Goal: Information Seeking & Learning: Check status

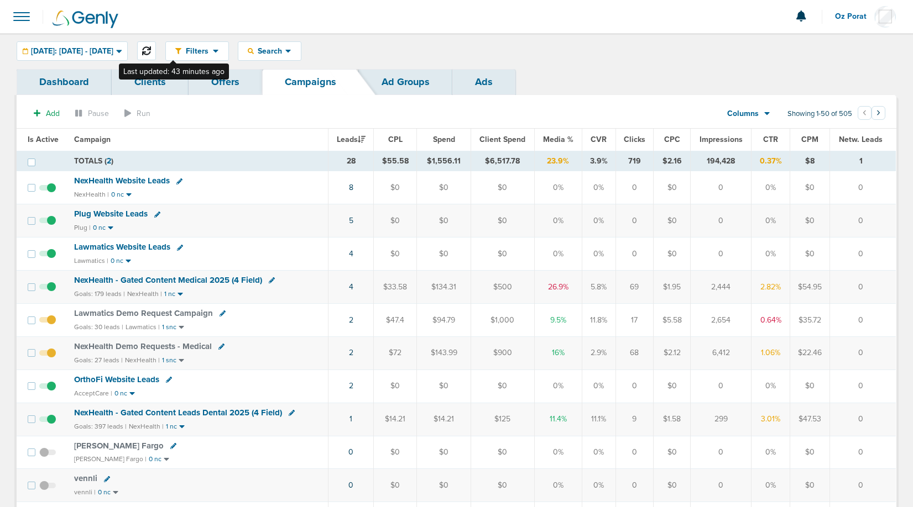
click at [151, 53] on icon at bounding box center [146, 50] width 9 height 9
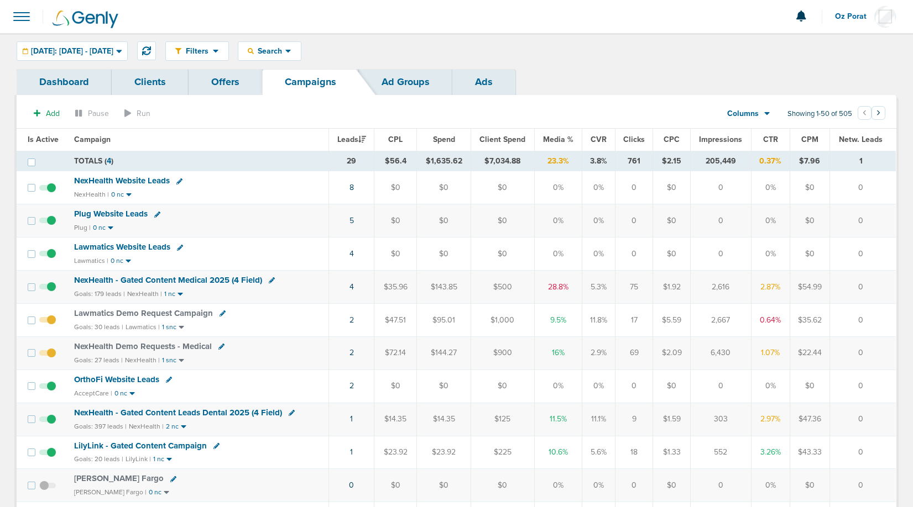
click at [27, 18] on span at bounding box center [21, 16] width 24 height 24
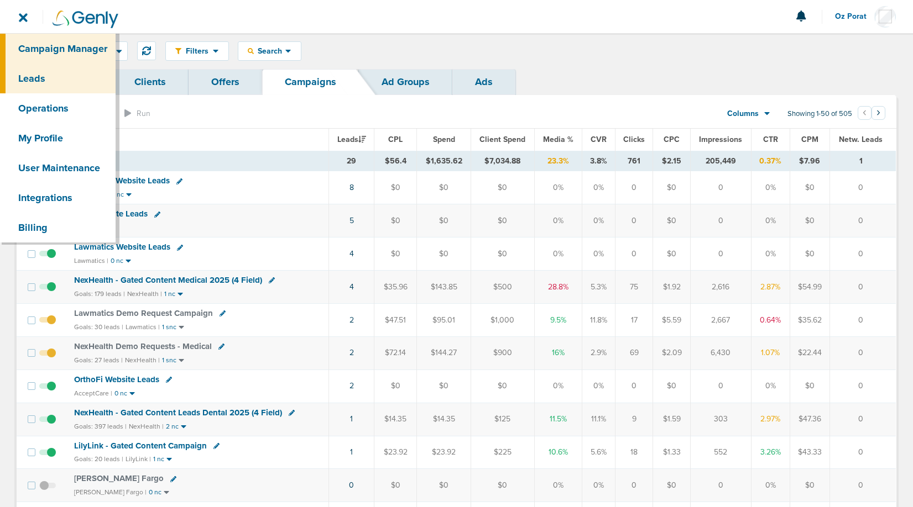
click at [45, 85] on link "Leads" at bounding box center [58, 79] width 116 height 30
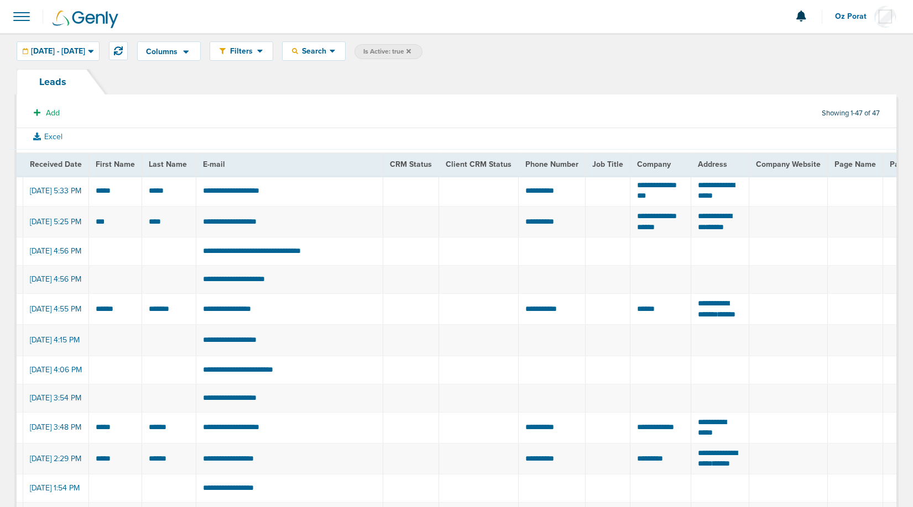
scroll to position [0, 6]
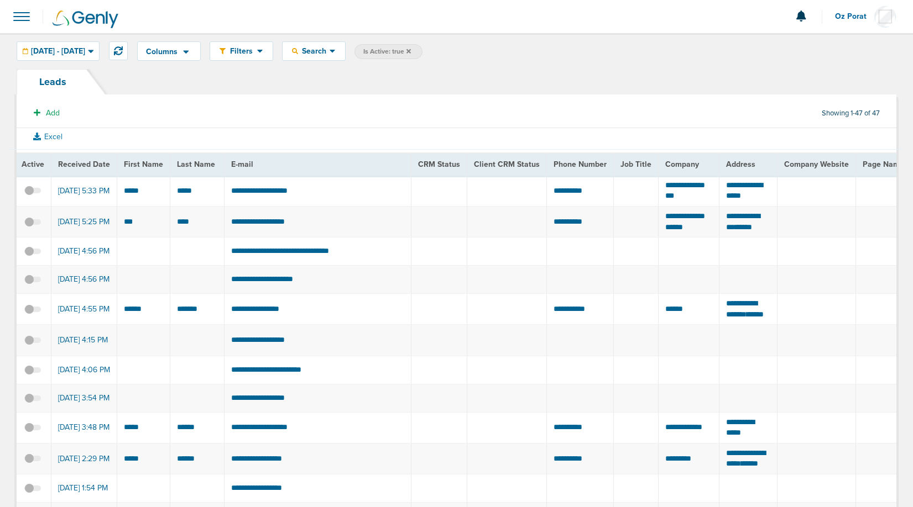
click at [26, 18] on span at bounding box center [21, 16] width 24 height 24
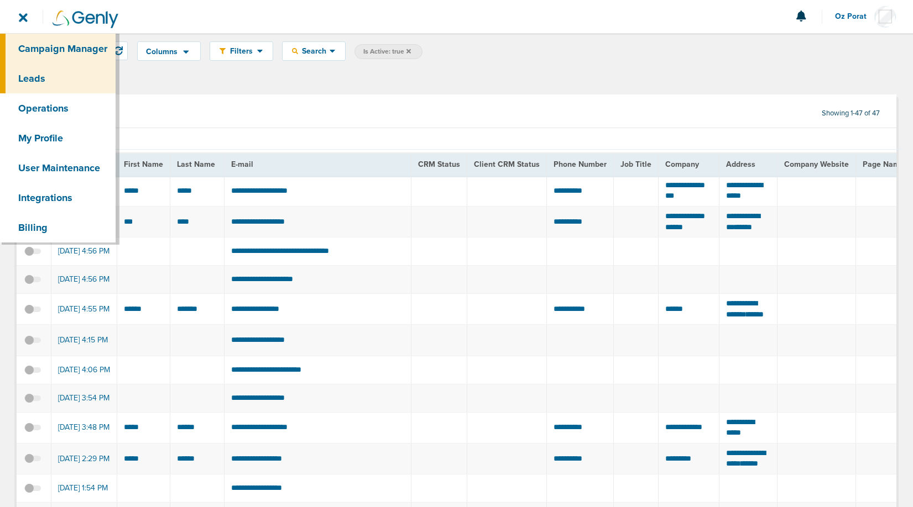
click at [36, 48] on link "Campaign Manager" at bounding box center [58, 49] width 116 height 30
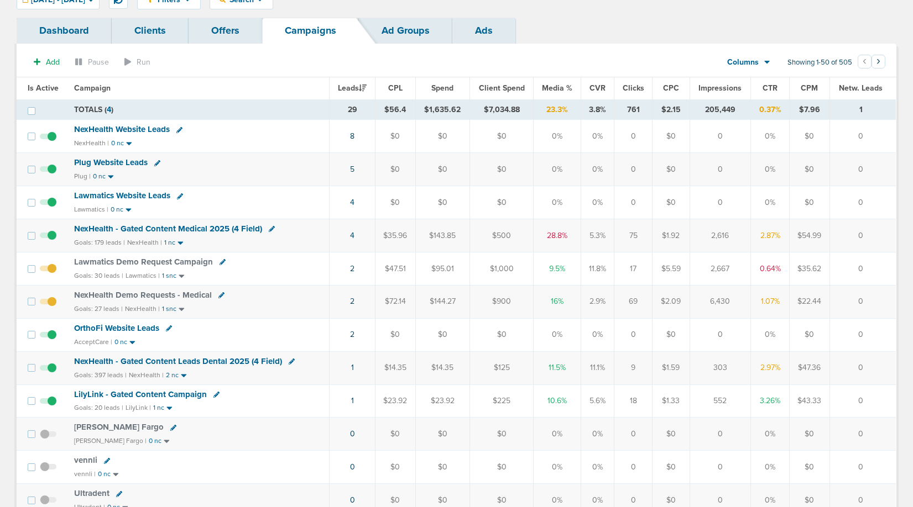
scroll to position [50, 0]
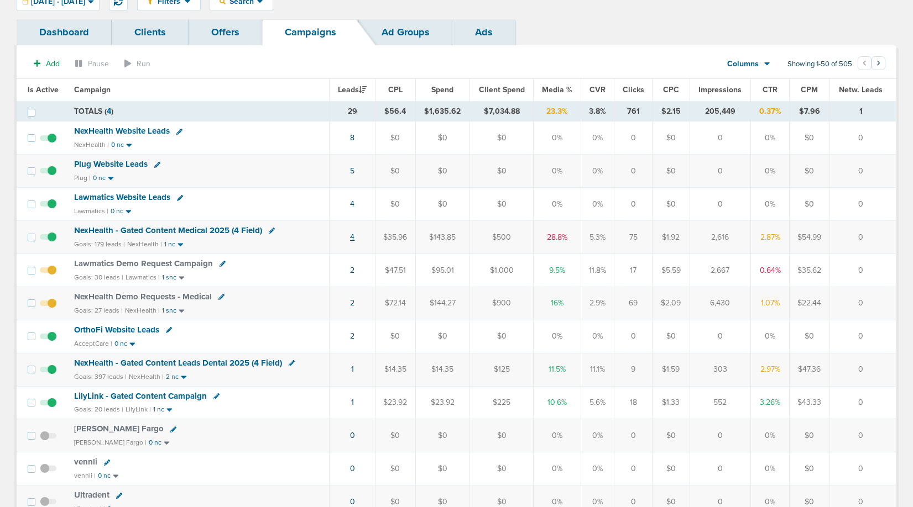
click at [353, 238] on link "4" at bounding box center [352, 237] width 4 height 9
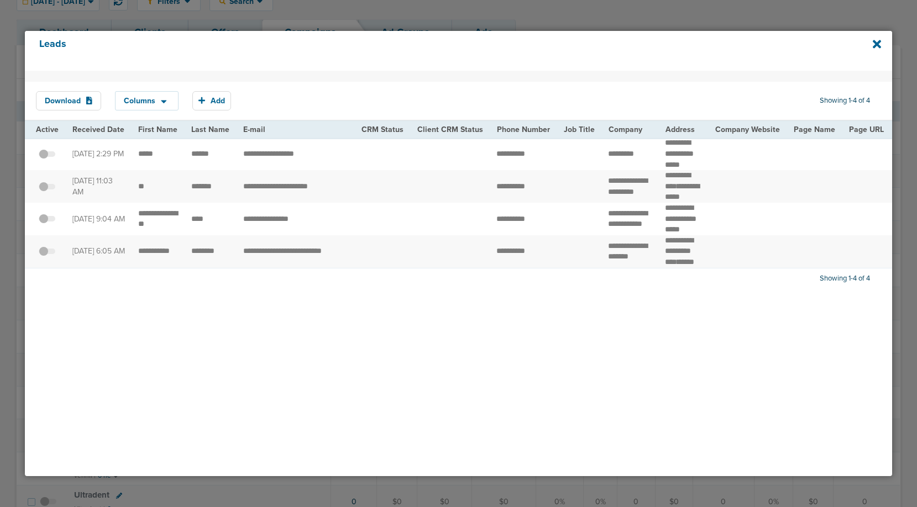
click at [881, 39] on div "Leads" at bounding box center [458, 51] width 867 height 40
click at [876, 42] on icon at bounding box center [877, 44] width 8 height 8
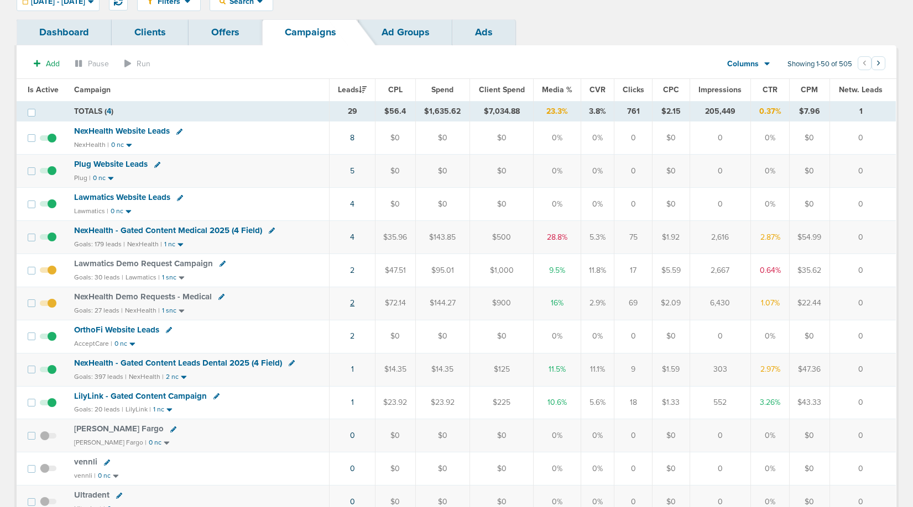
click at [353, 306] on link "2" at bounding box center [352, 302] width 4 height 9
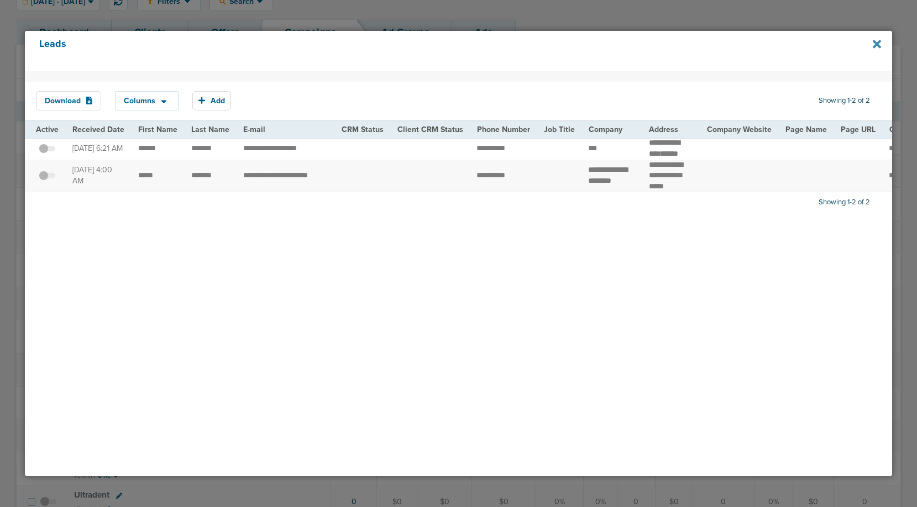
click at [879, 42] on icon at bounding box center [877, 44] width 8 height 8
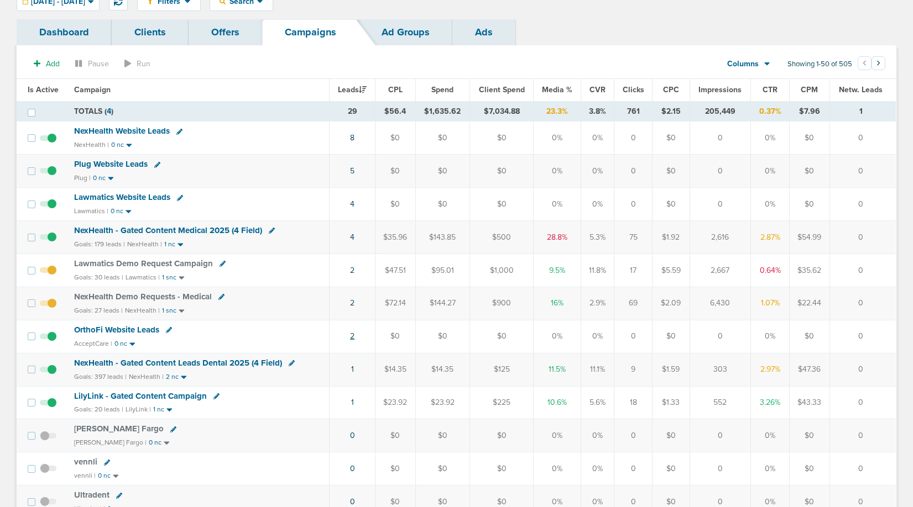
click at [353, 337] on link "2" at bounding box center [352, 336] width 4 height 9
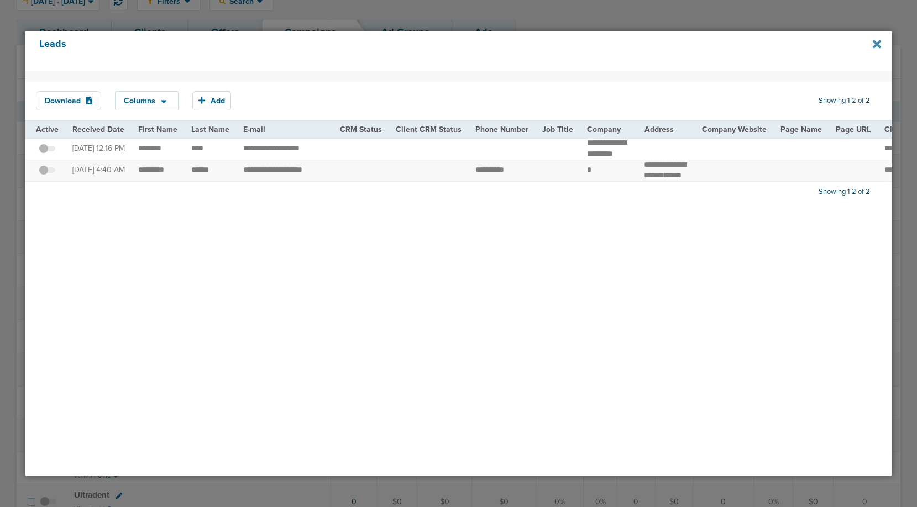
click at [878, 40] on icon at bounding box center [877, 44] width 8 height 8
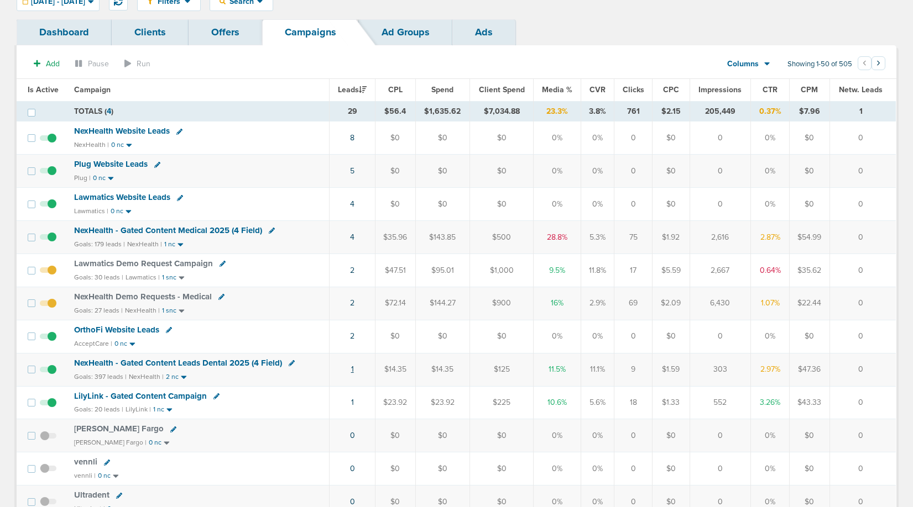
click at [353, 370] on link "1" at bounding box center [352, 369] width 3 height 9
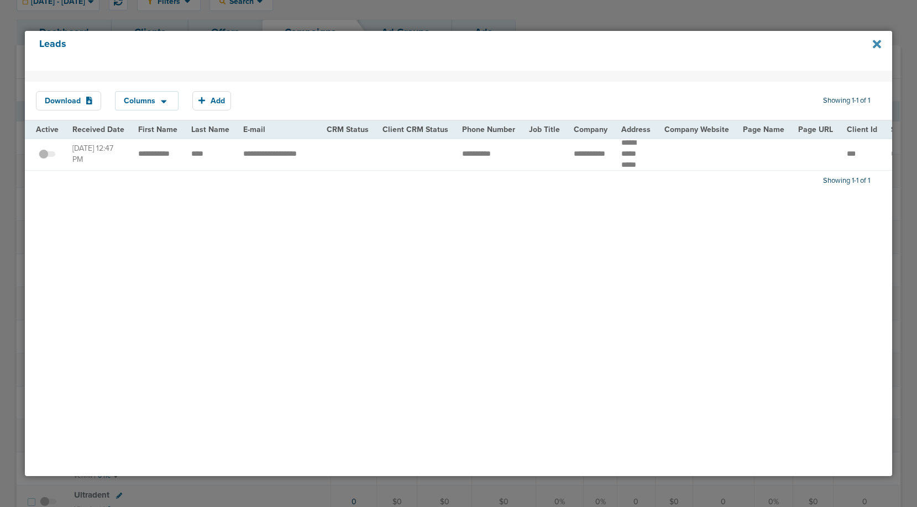
click at [877, 44] on icon at bounding box center [877, 44] width 8 height 8
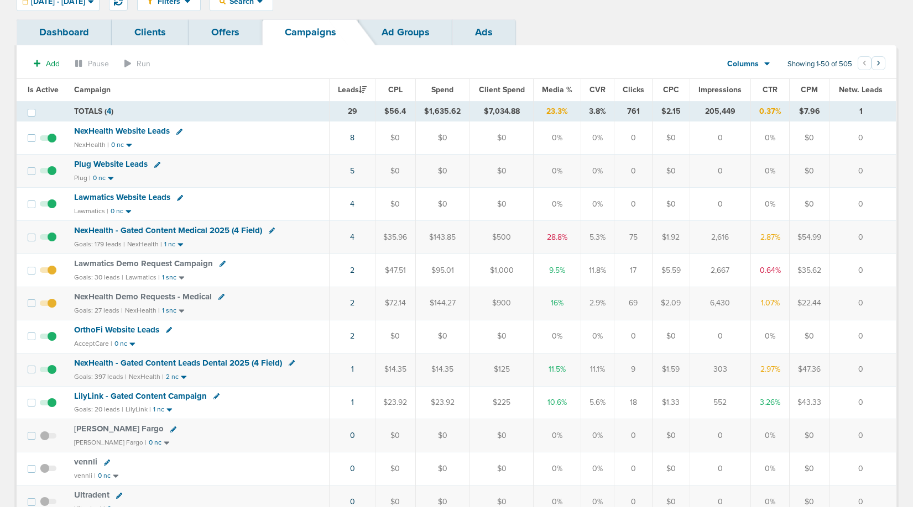
click at [355, 401] on td "1" at bounding box center [352, 402] width 46 height 33
click at [352, 402] on link "1" at bounding box center [352, 402] width 3 height 9
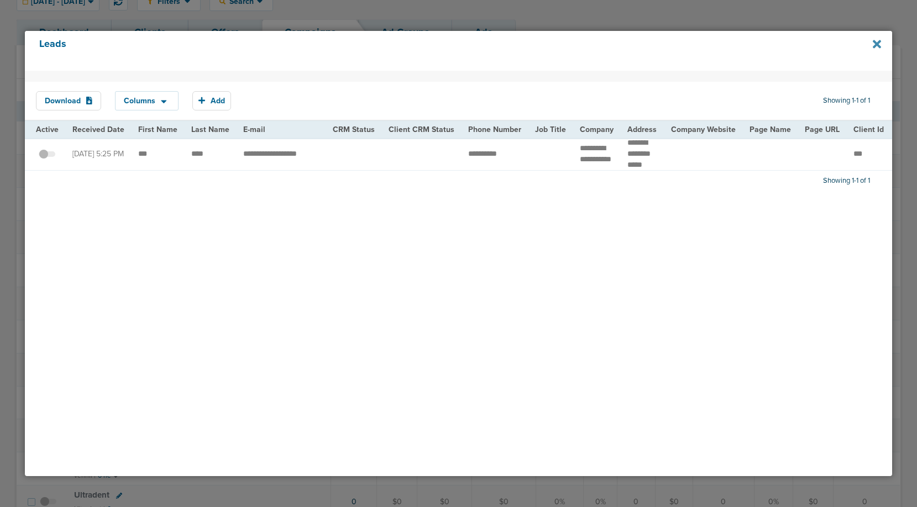
click at [878, 44] on icon at bounding box center [877, 44] width 8 height 8
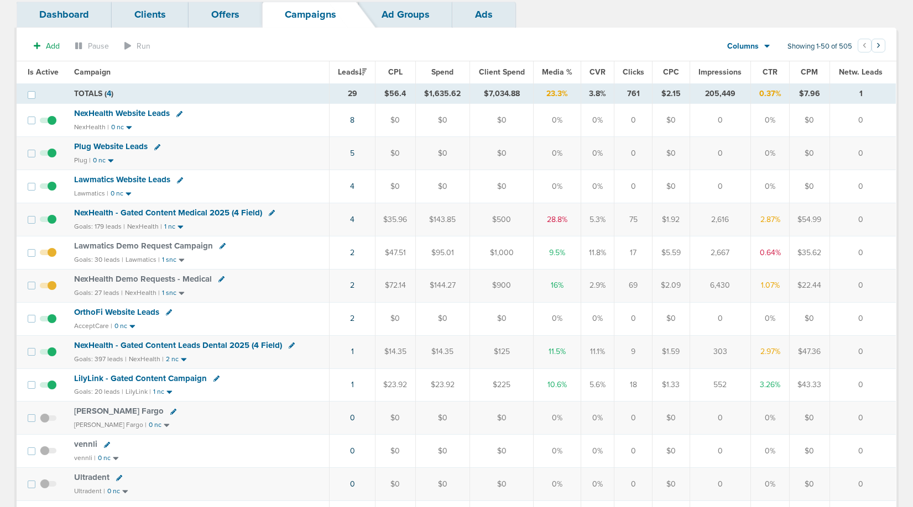
scroll to position [62, 0]
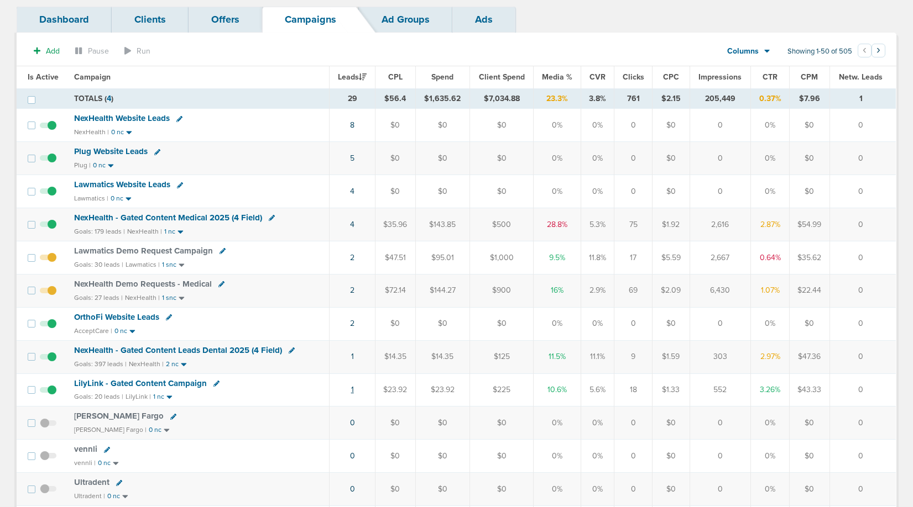
click at [354, 389] on link "1" at bounding box center [352, 389] width 3 height 9
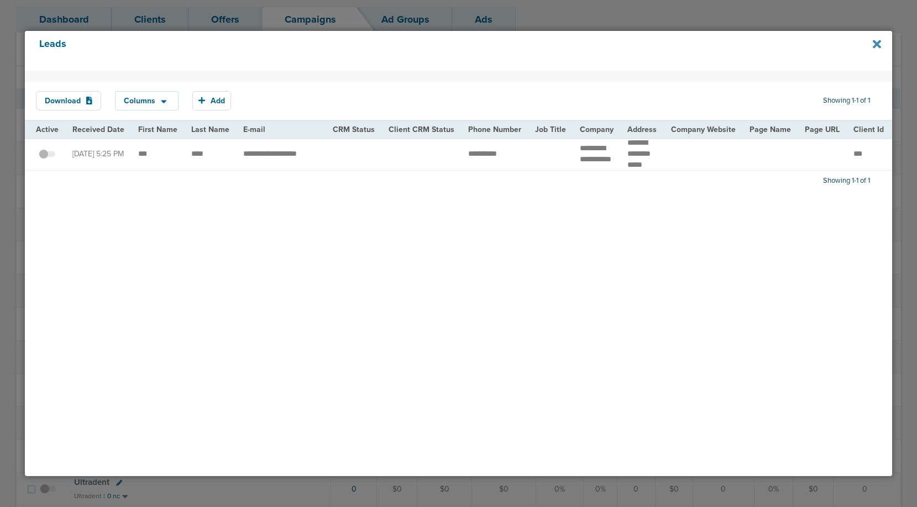
click at [878, 45] on icon at bounding box center [877, 44] width 8 height 8
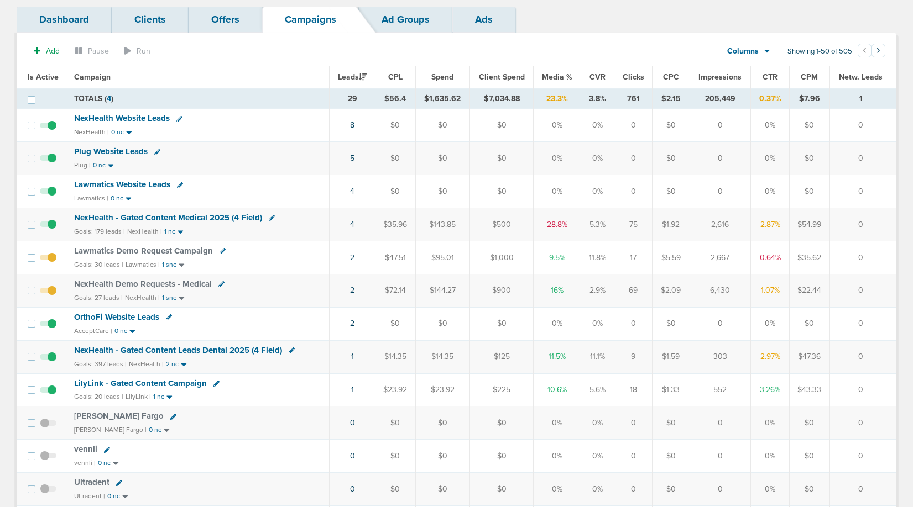
scroll to position [0, 0]
